Goal: Task Accomplishment & Management: Manage account settings

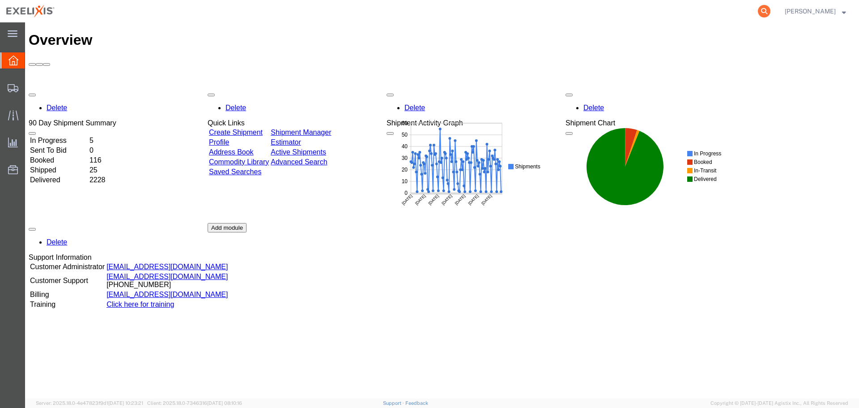
click at [769, 11] on icon at bounding box center [764, 11] width 13 height 13
click at [564, 15] on input "search" at bounding box center [622, 10] width 272 height 21
paste input "S02421165"
type input "S02421165"
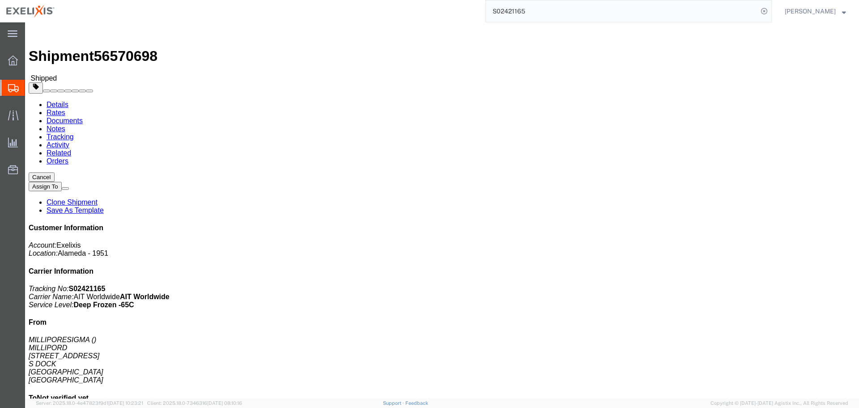
click span "button"
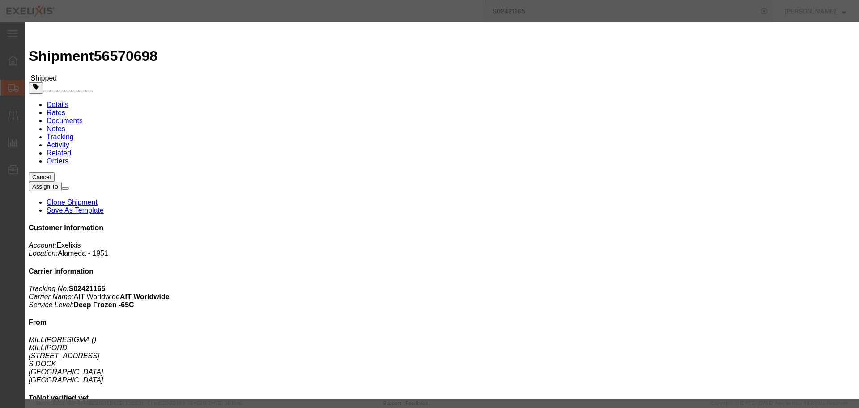
click select "Select Account Type Activity ID Airline Appointment Number ASN Batch Request # …"
select select "ACTYP"
click select "Select Account Type Activity ID Airline Appointment Number ASN Batch Request # …"
click input "text"
type input "FRM-0059"
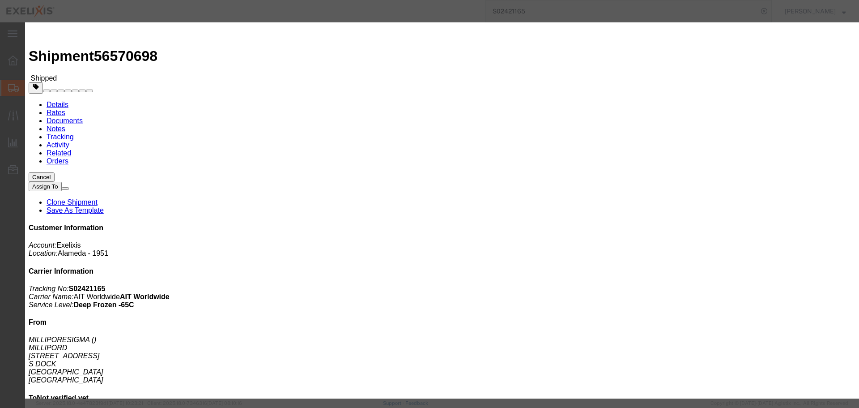
click select "Select Account Type Activity ID Airline Appointment Number ASN Batch Request # …"
select select "DEPT"
click select "Select Account Type Activity ID Airline Appointment Number ASN Batch Request # …"
click input "text"
type input "Biologics"
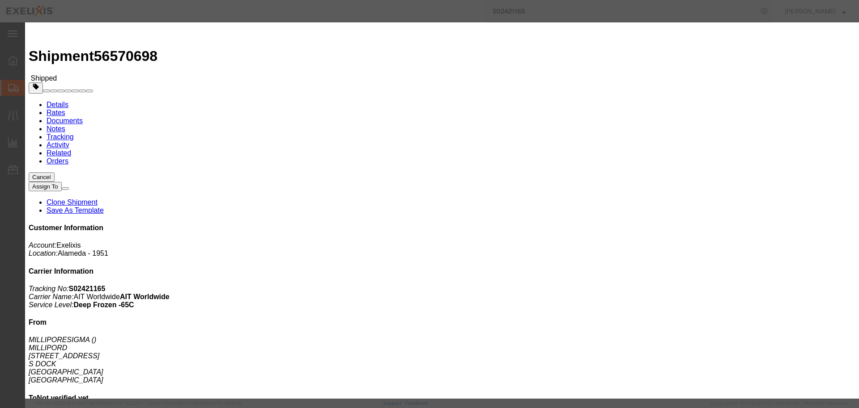
click button "Add another reference"
click select "Select Account Type Activity ID Airline Appointment Number ASN Batch Request # …"
select select "PROJ"
click select "Select Account Type Activity ID Airline Appointment Number ASN Batch Request # …"
type input "XB033"
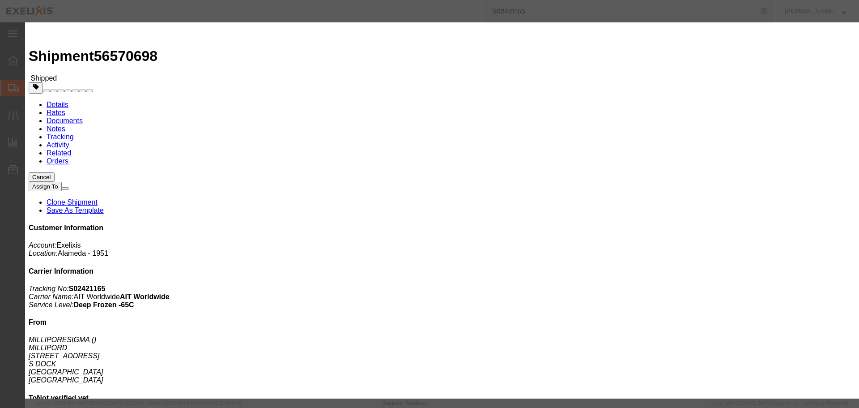
click button "Add another reference"
click div "Select Account Type Activity ID Airline Appointment Number ASN Batch Request # …"
click select "Select Account Type Activity ID Airline Appointment Number ASN Batch Request # …"
select select "LOT"
click select "Select Account Type Activity ID Airline Appointment Number ASN Batch Request # …"
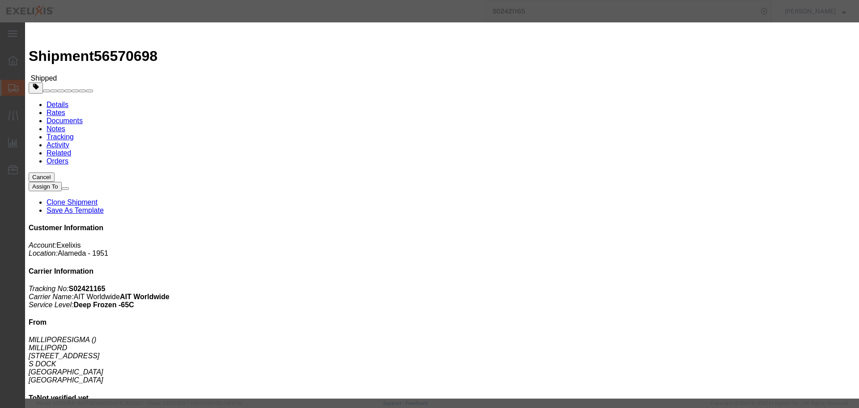
click input "text"
paste input "25-ES12AG003"
type input "25-ES12AG003"
click button "Save"
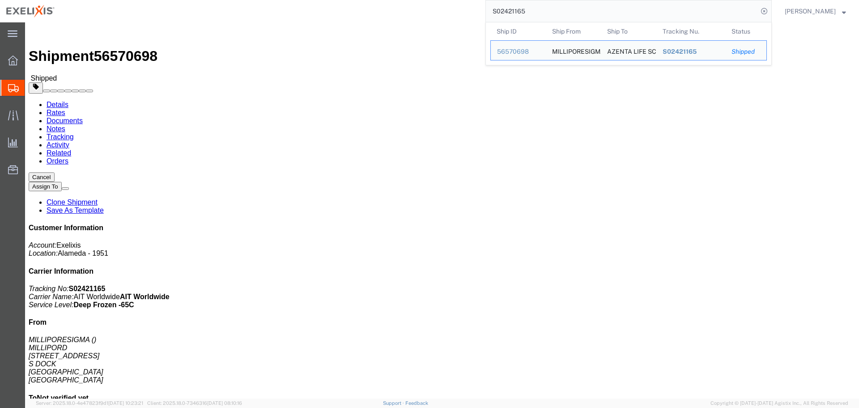
click at [526, 14] on input "S02421165" at bounding box center [622, 10] width 272 height 21
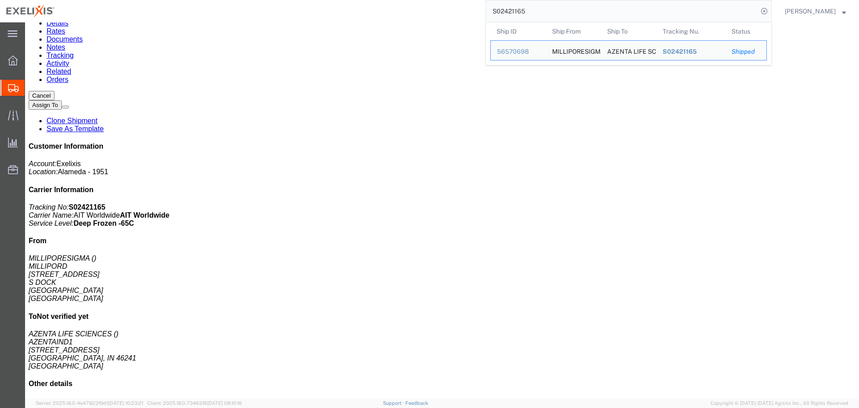
scroll to position [90, 0]
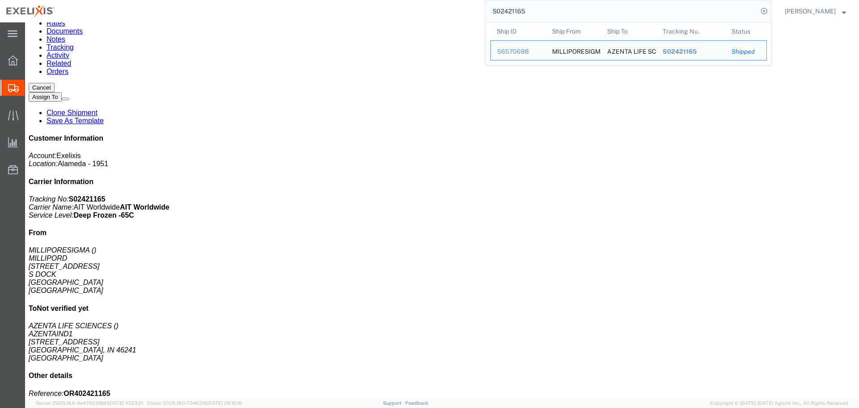
paste input "206"
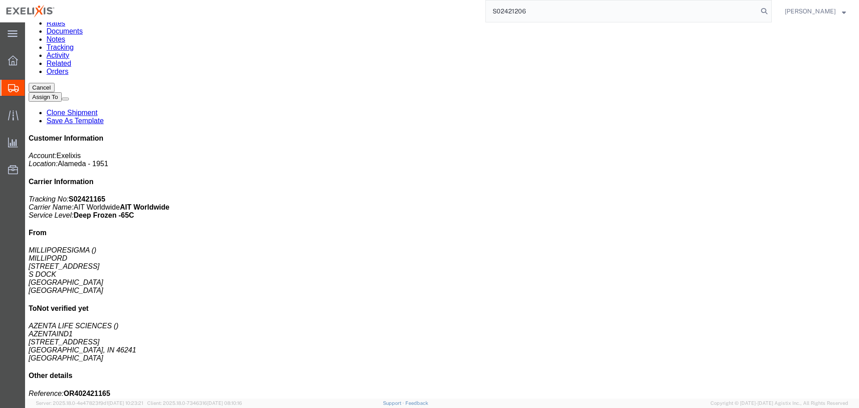
type input "S02421206"
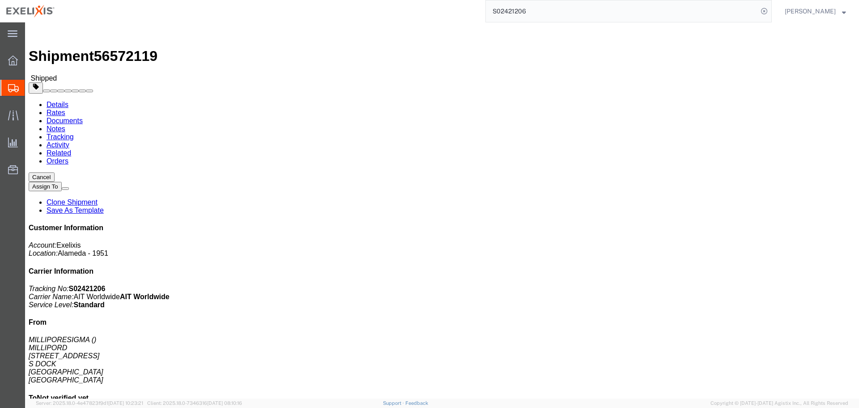
click span "button"
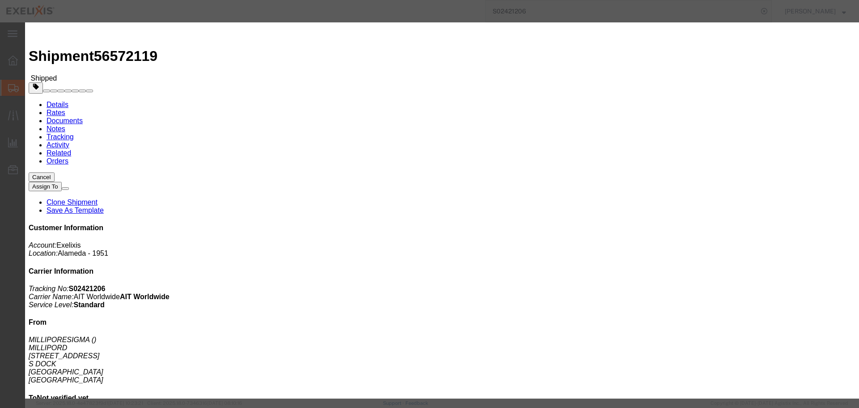
click select "Select Account Type Activity ID Airline Appointment Number ASN Batch Request # …"
select select "ACTYP"
click select "Select Account Type Activity ID Airline Appointment Number ASN Batch Request # …"
click input "text"
type input "FRM-0059"
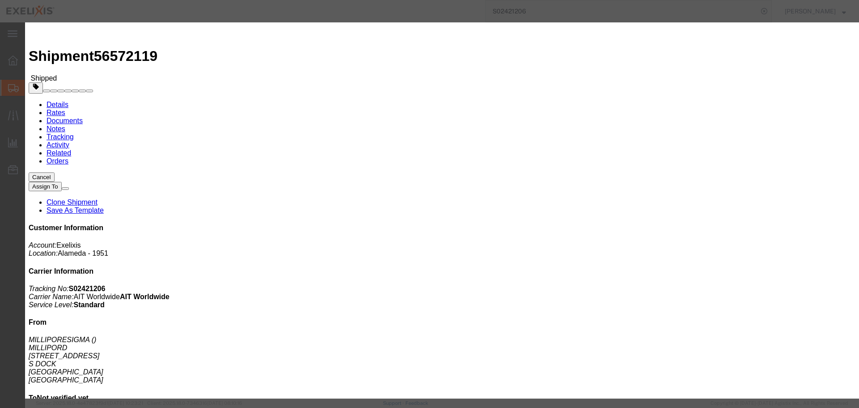
click select "Select Account Type Activity ID Airline Appointment Number ASN Batch Request # …"
select select "DEPT"
click select "Select Account Type Activity ID Airline Appointment Number ASN Batch Request # …"
click input "text"
type input "Biologics"
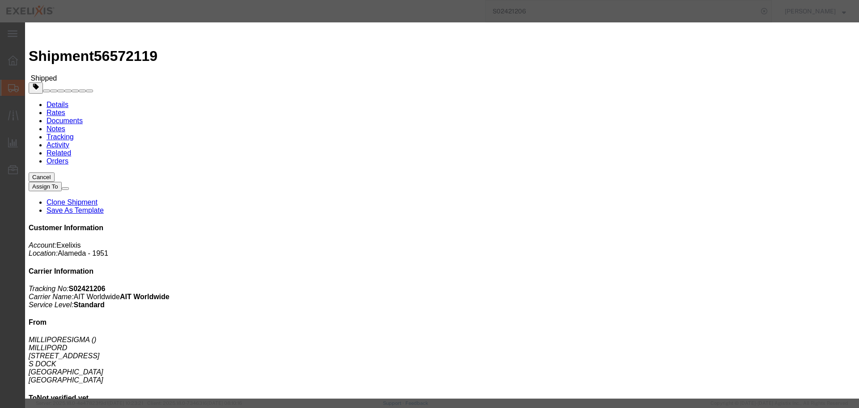
click button "Add another reference"
click select "Select Account Type Activity ID Airline Appointment Number ASN Batch Request # …"
select select "PROJ"
click select "Select Account Type Activity ID Airline Appointment Number ASN Batch Request # …"
click input "text"
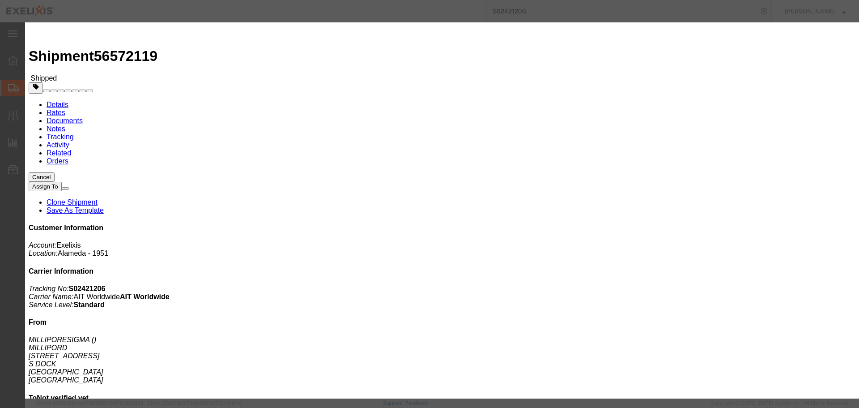
type input "C"
type input "XB033"
click button "Add another reference"
click select "Select Account Type Activity ID Airline Appointment Number ASN Batch Request # …"
select select "LOT"
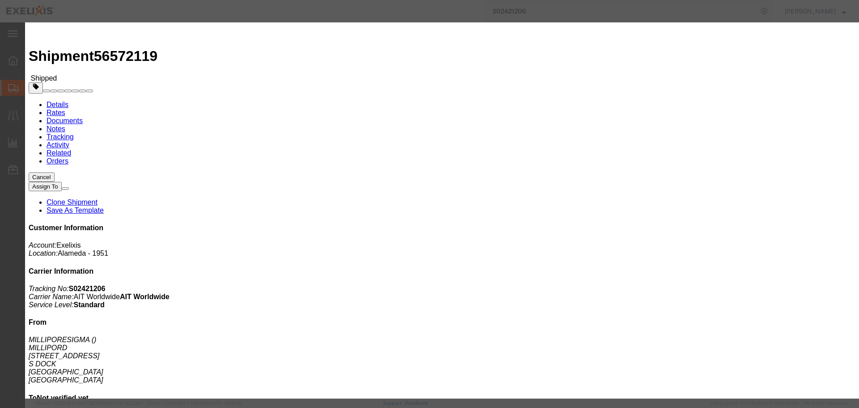
click select "Select Account Type Activity ID Airline Appointment Number ASN Batch Request # …"
click input "text"
paste input "[PHONE_NUMBER]"
type input "[PHONE_NUMBER]"
click button "Save"
